Goal: Information Seeking & Learning: Learn about a topic

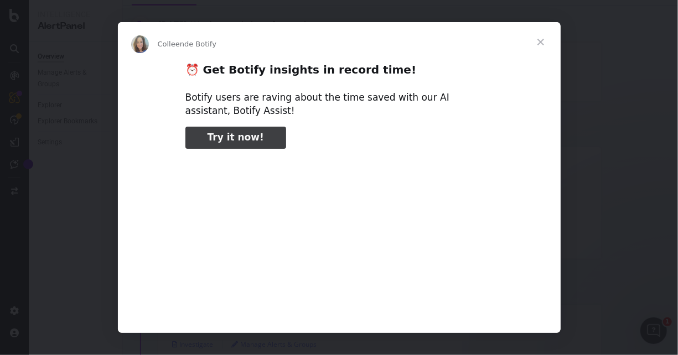
click at [543, 38] on span "Fermer" at bounding box center [541, 42] width 40 height 40
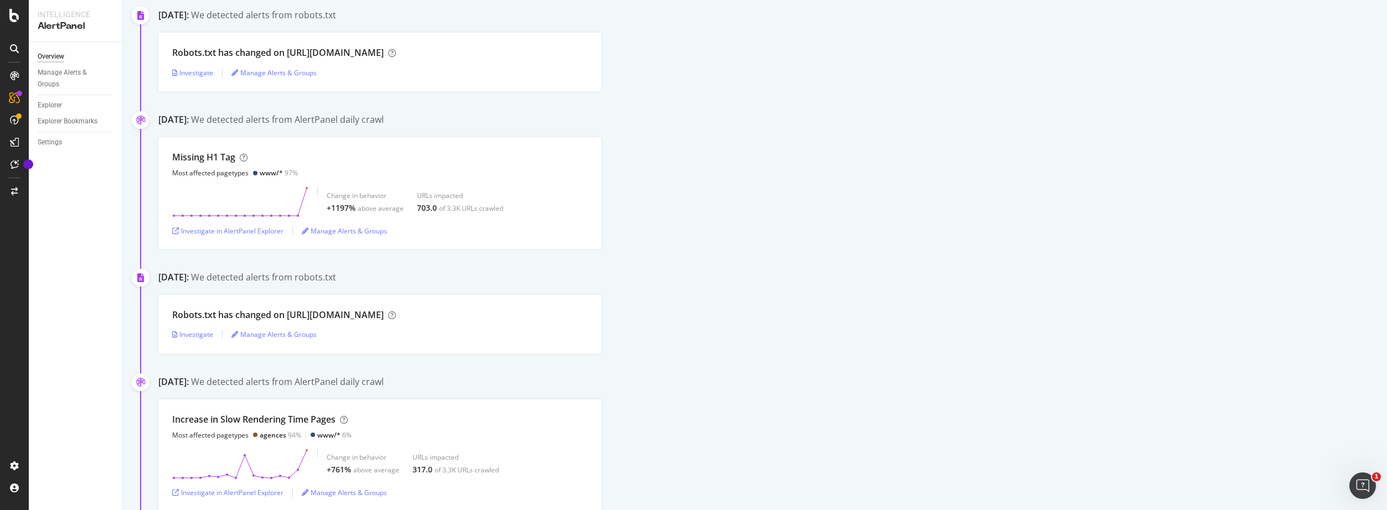
scroll to position [174, 0]
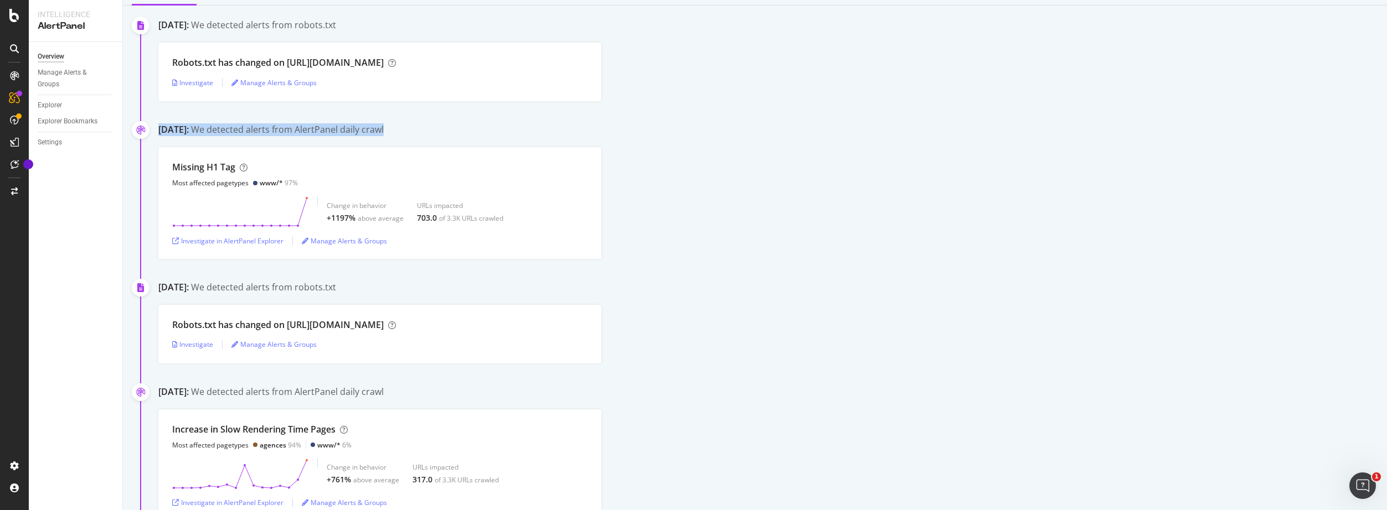
drag, startPoint x: 155, startPoint y: 131, endPoint x: 434, endPoint y: 132, distance: 279.0
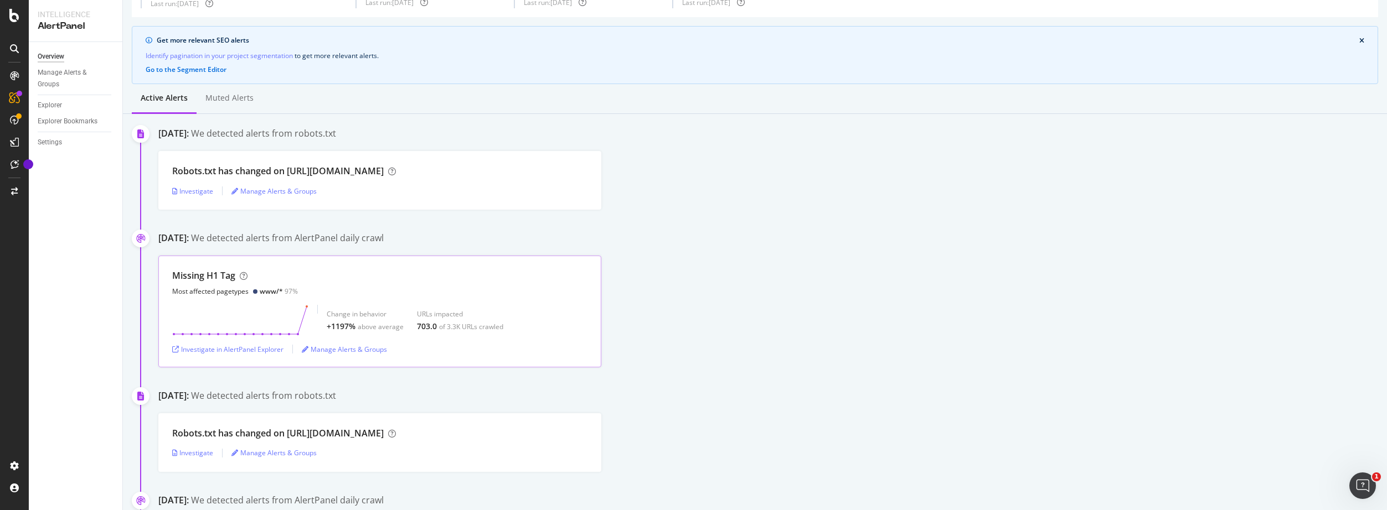
scroll to position [92, 0]
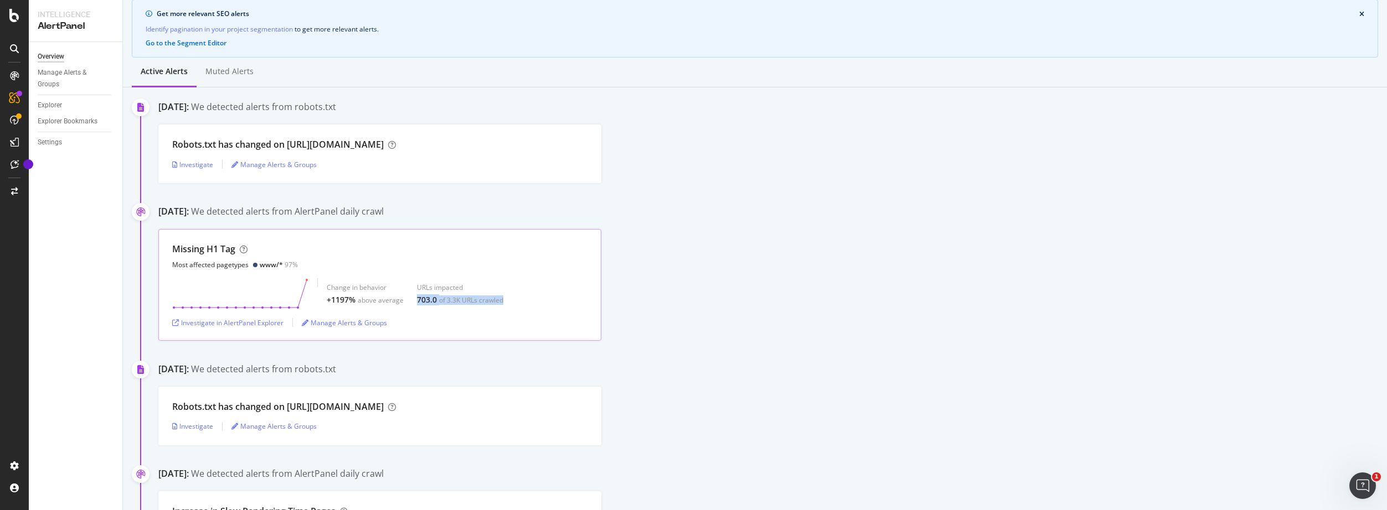
drag, startPoint x: 415, startPoint y: 299, endPoint x: 505, endPoint y: 298, distance: 89.7
click at [505, 298] on div "Change in behavior +1197% above average URLs impacted 703.0 of 3.3K URLs crawled" at bounding box center [379, 293] width 415 height 31
click at [678, 287] on div "Missing H1 Tag Most affected pagetypes www/* 97% Change in behavior +1197% abov…" at bounding box center [772, 285] width 1228 height 112
click at [206, 323] on div "Investigate in AlertPanel Explorer" at bounding box center [227, 322] width 111 height 9
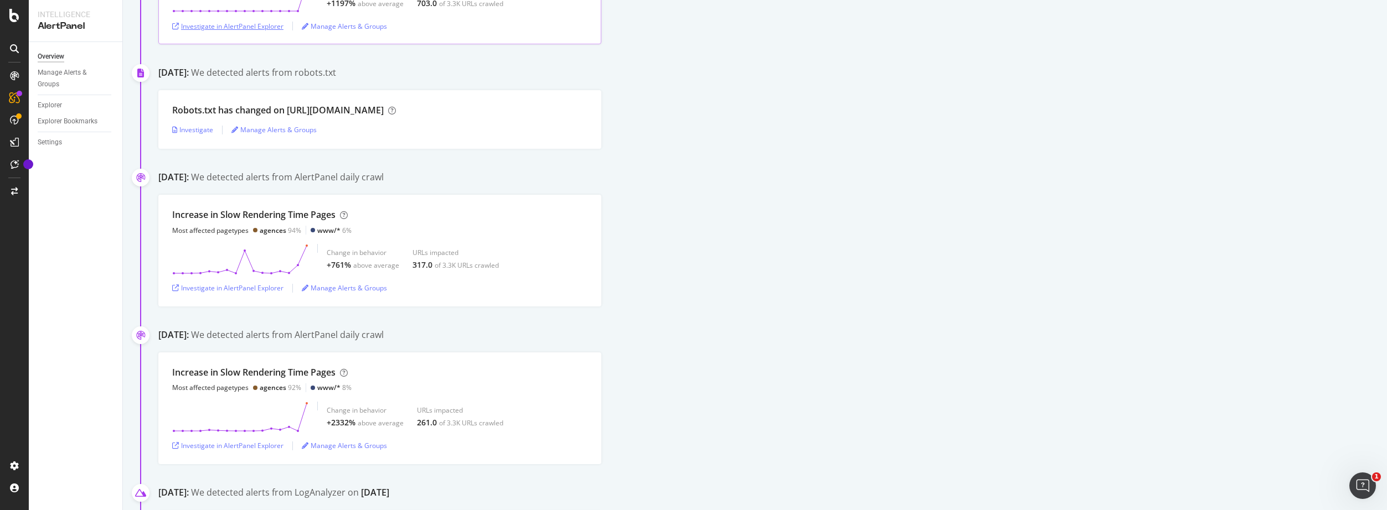
scroll to position [461, 0]
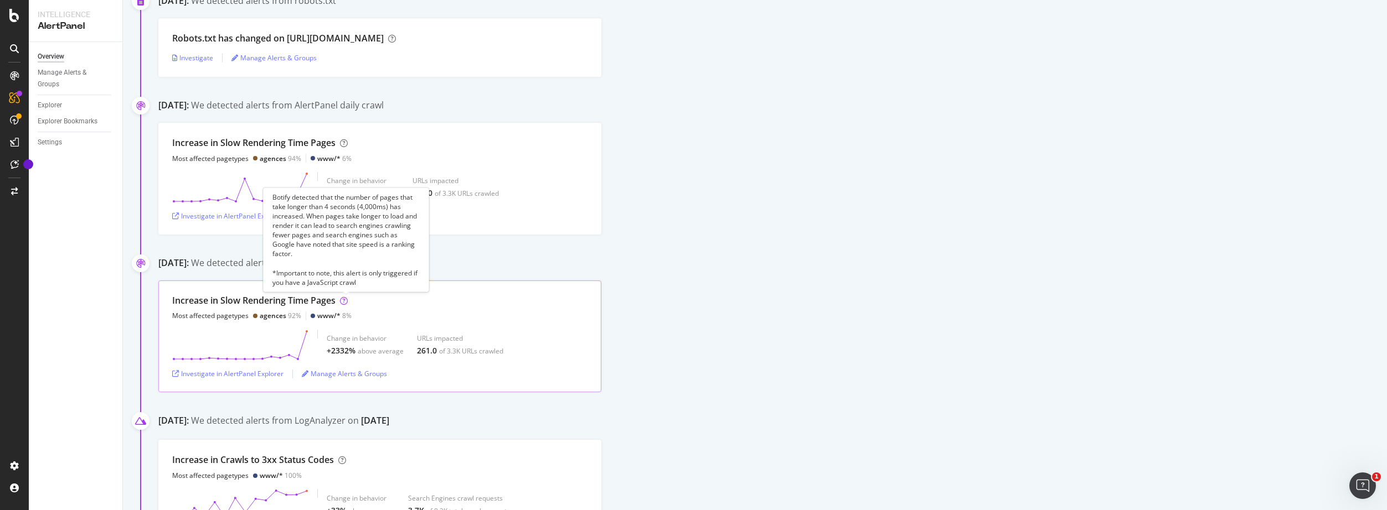
click at [346, 301] on icon at bounding box center [344, 301] width 8 height 8
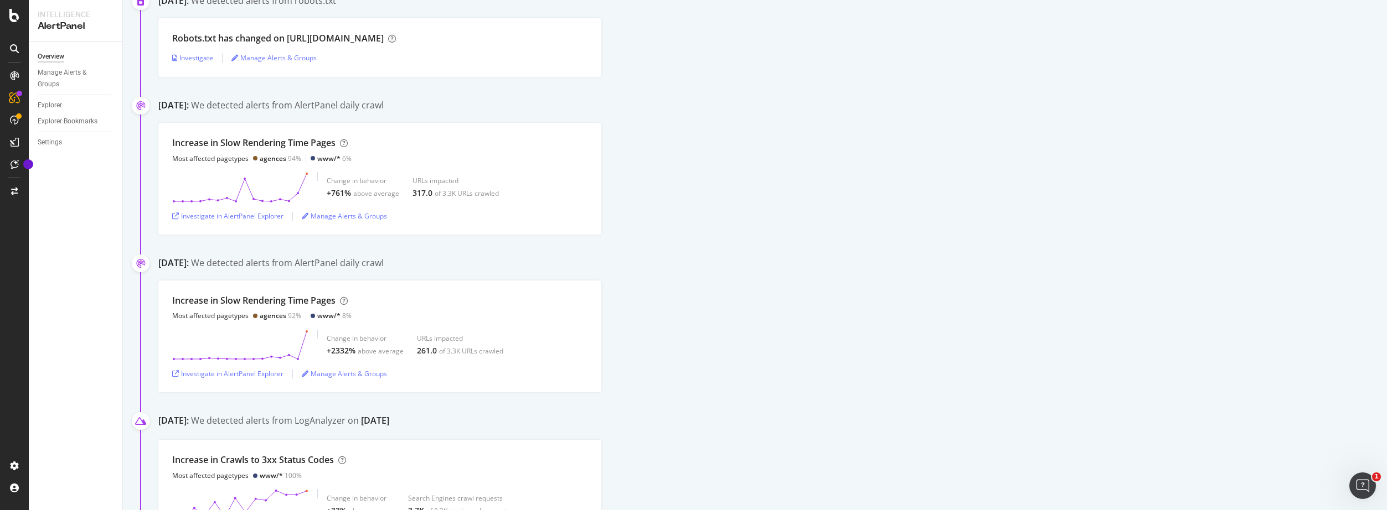
drag, startPoint x: 225, startPoint y: 260, endPoint x: 259, endPoint y: 261, distance: 34.3
click at [259, 261] on div "[DATE]: We detected alerts from AlertPanel daily crawl" at bounding box center [772, 264] width 1228 height 15
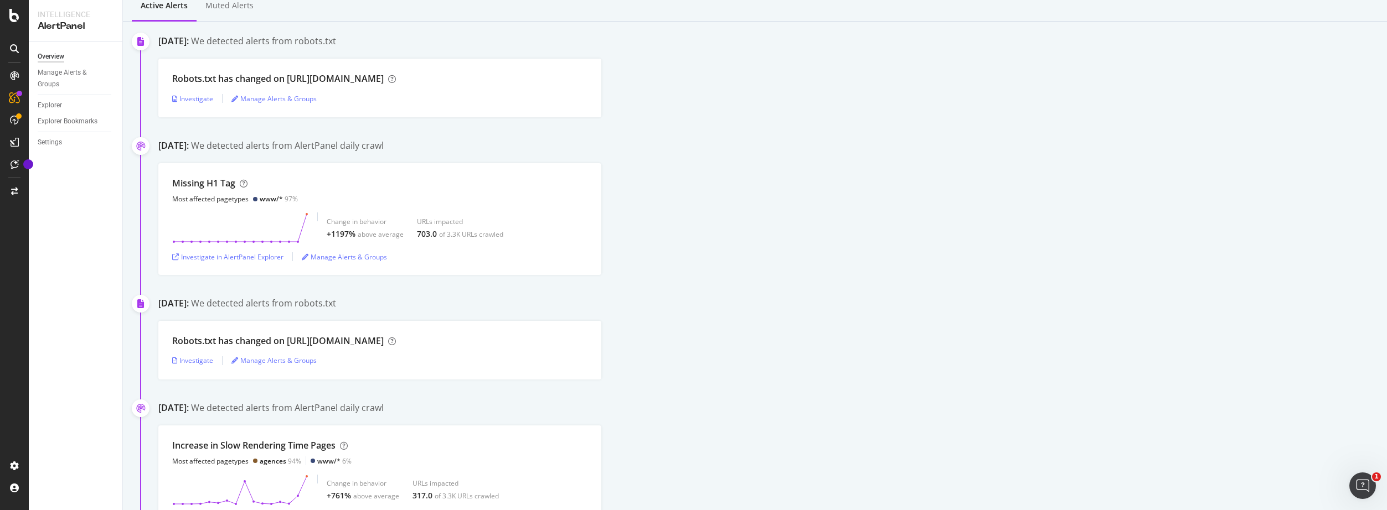
scroll to position [184, 0]
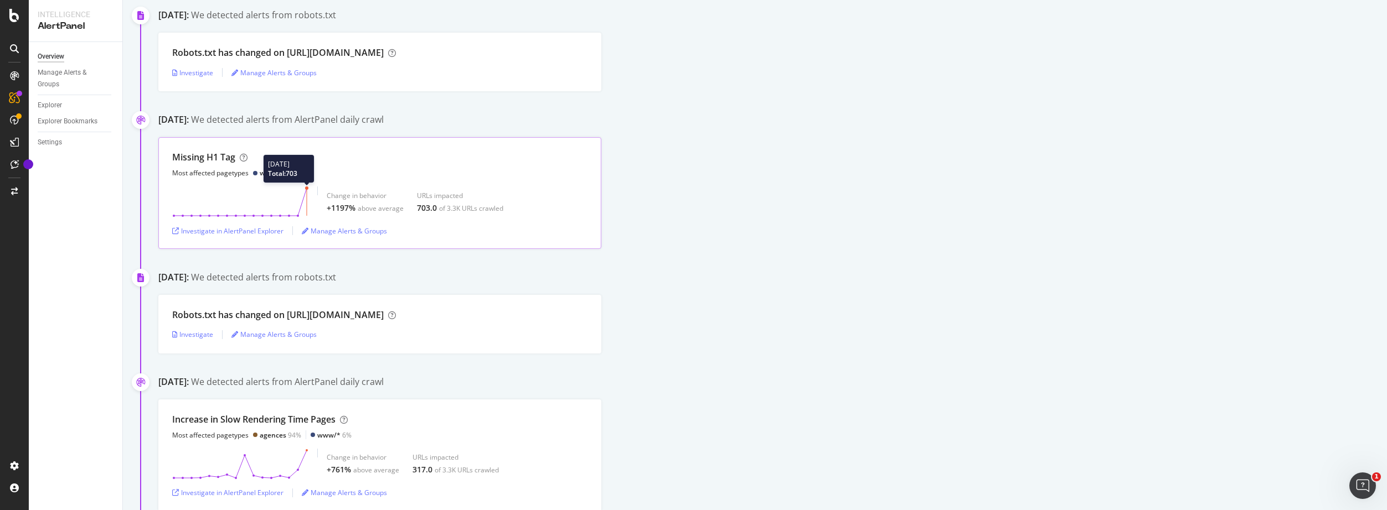
click at [306, 187] on circle at bounding box center [306, 188] width 3 height 3
click at [678, 209] on div "Missing H1 Tag Most affected pagetypes www/* 97% Change in behavior +1197% abov…" at bounding box center [772, 193] width 1228 height 112
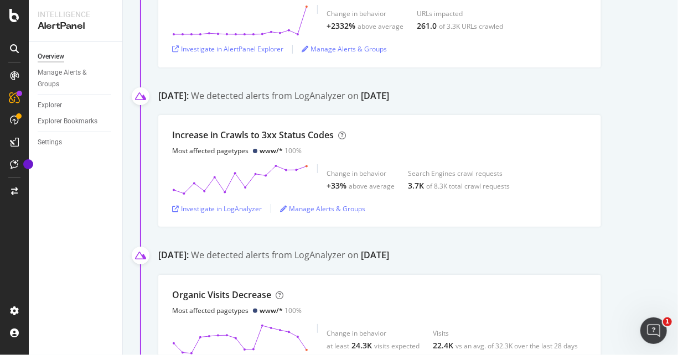
scroll to position [738, 0]
